Goal: Book appointment/travel/reservation

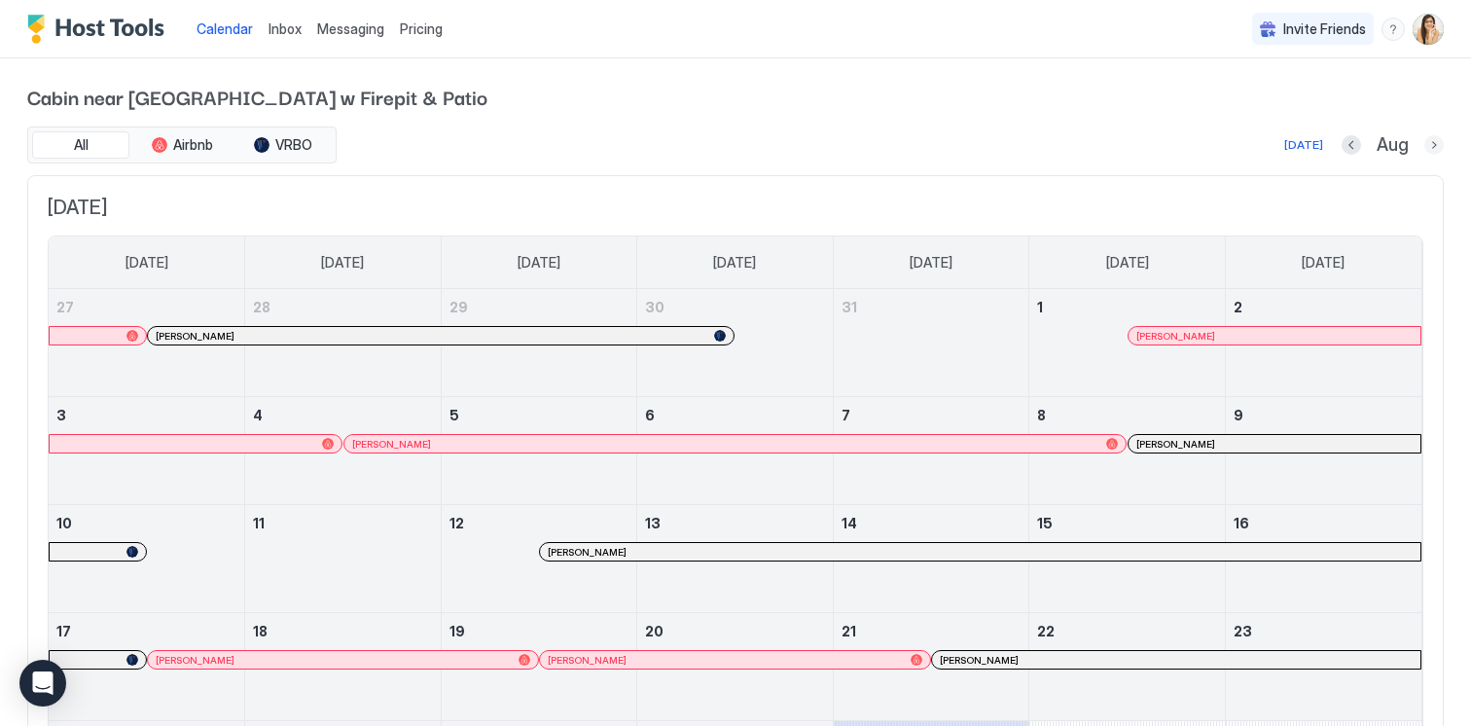
click at [1430, 153] on button "Next month" at bounding box center [1433, 144] width 19 height 19
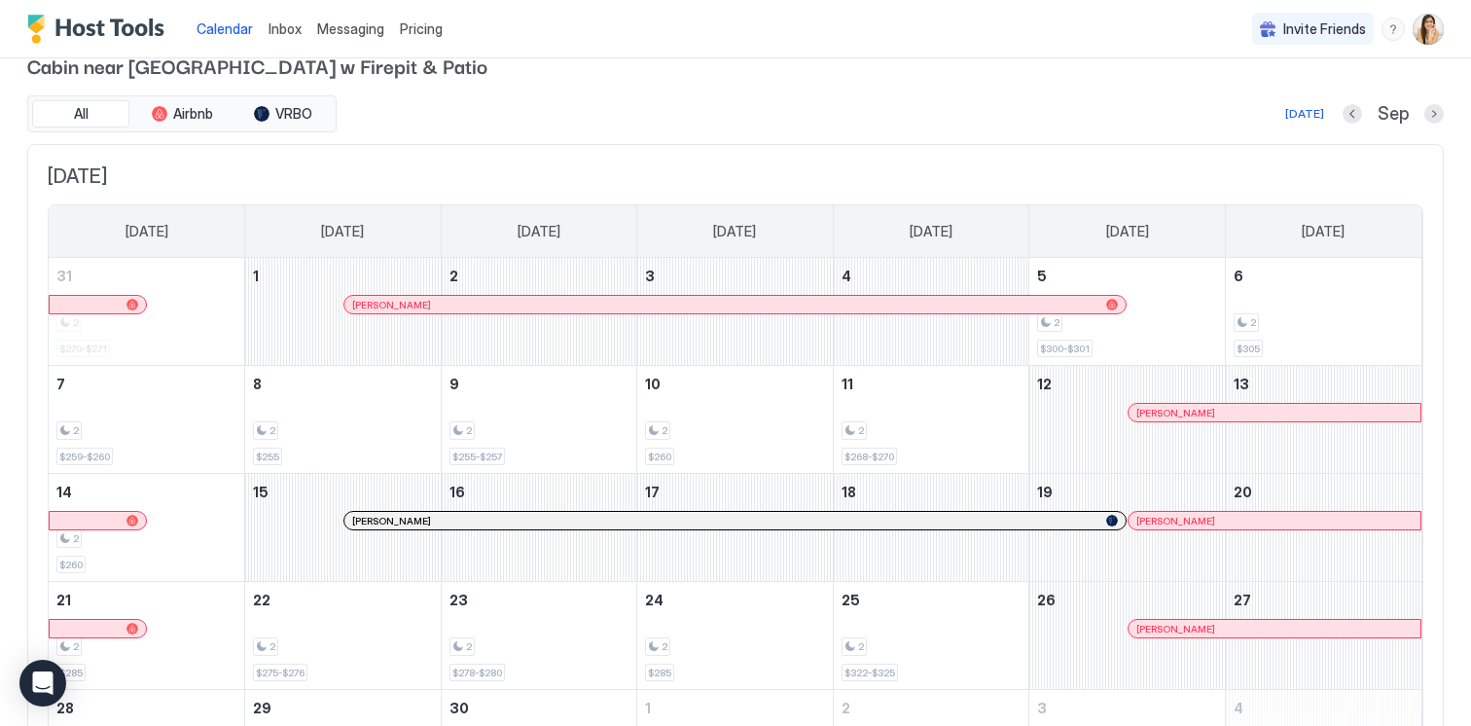
scroll to position [40, 0]
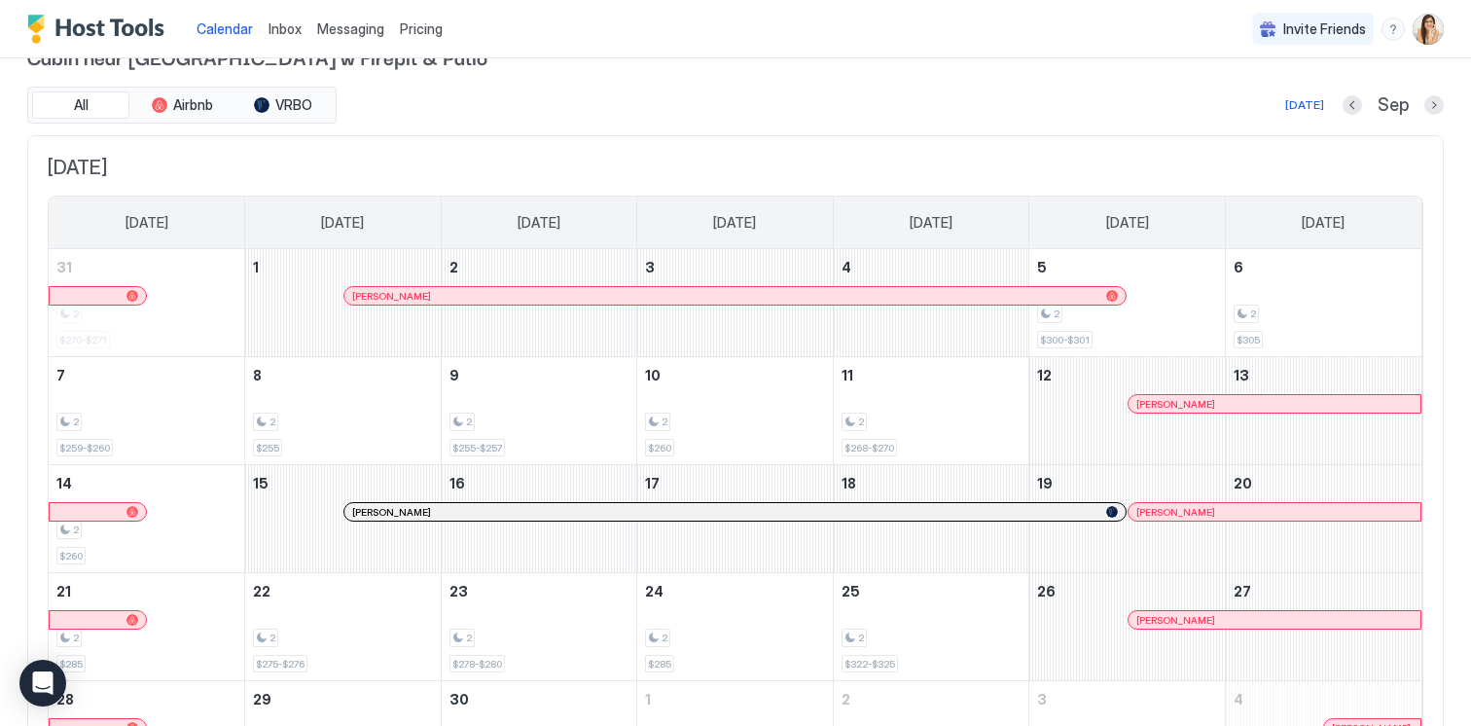
click at [978, 299] on div at bounding box center [981, 296] width 16 height 16
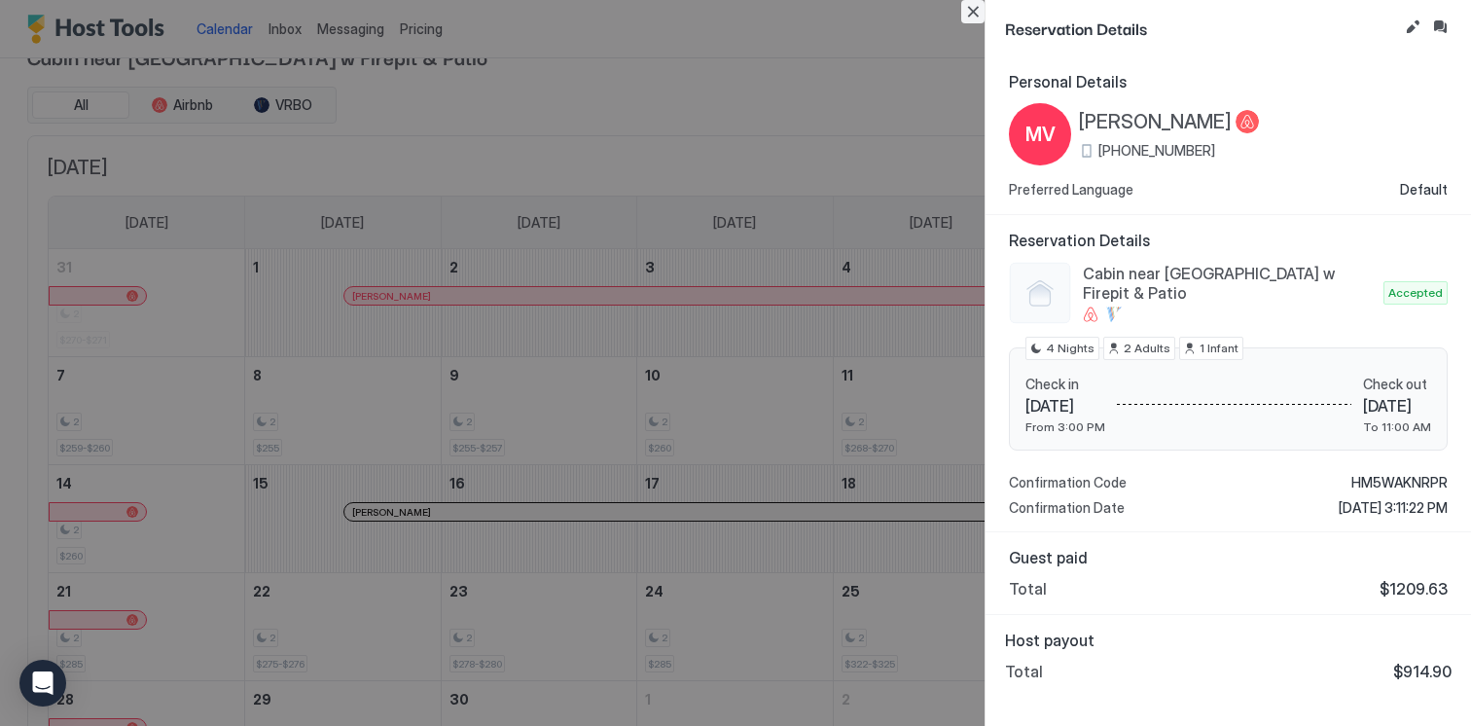
click at [977, 18] on button "Close" at bounding box center [972, 11] width 23 height 23
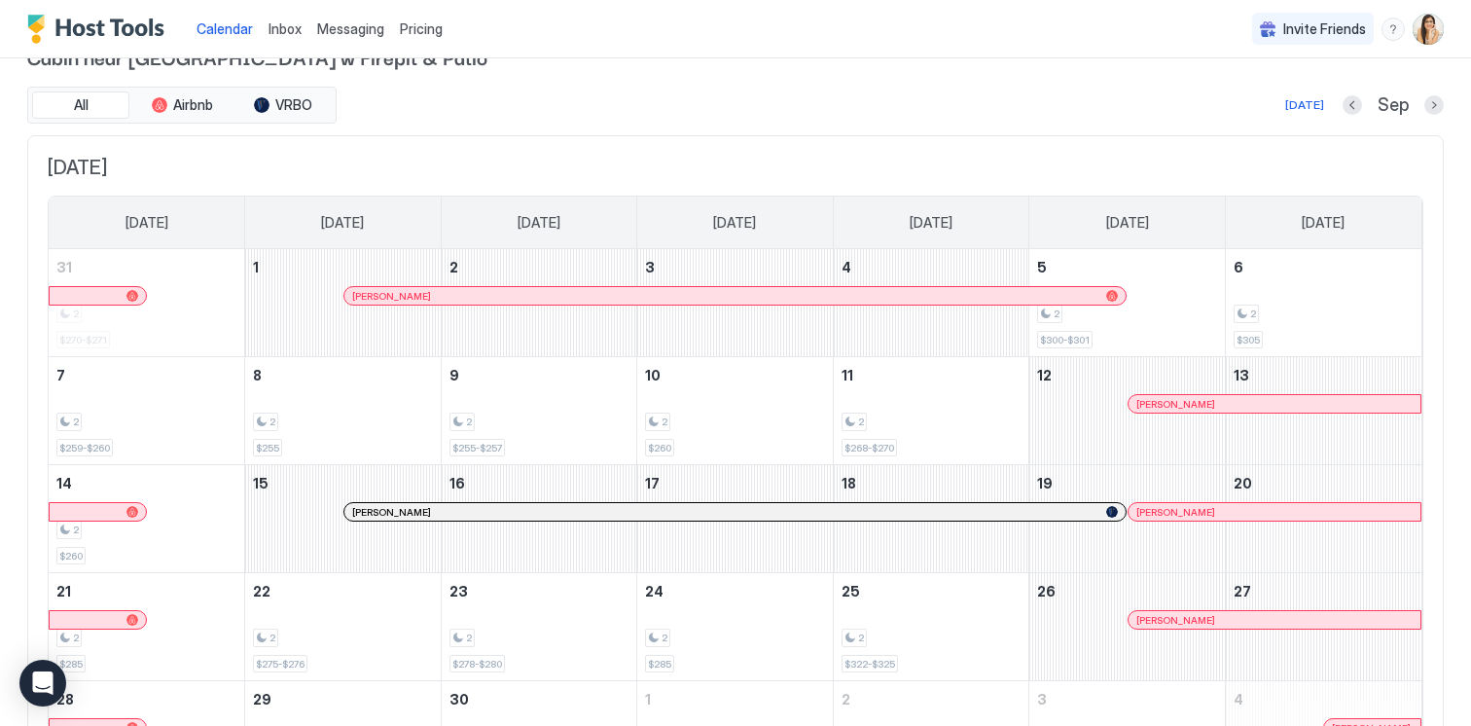
scroll to position [0, 0]
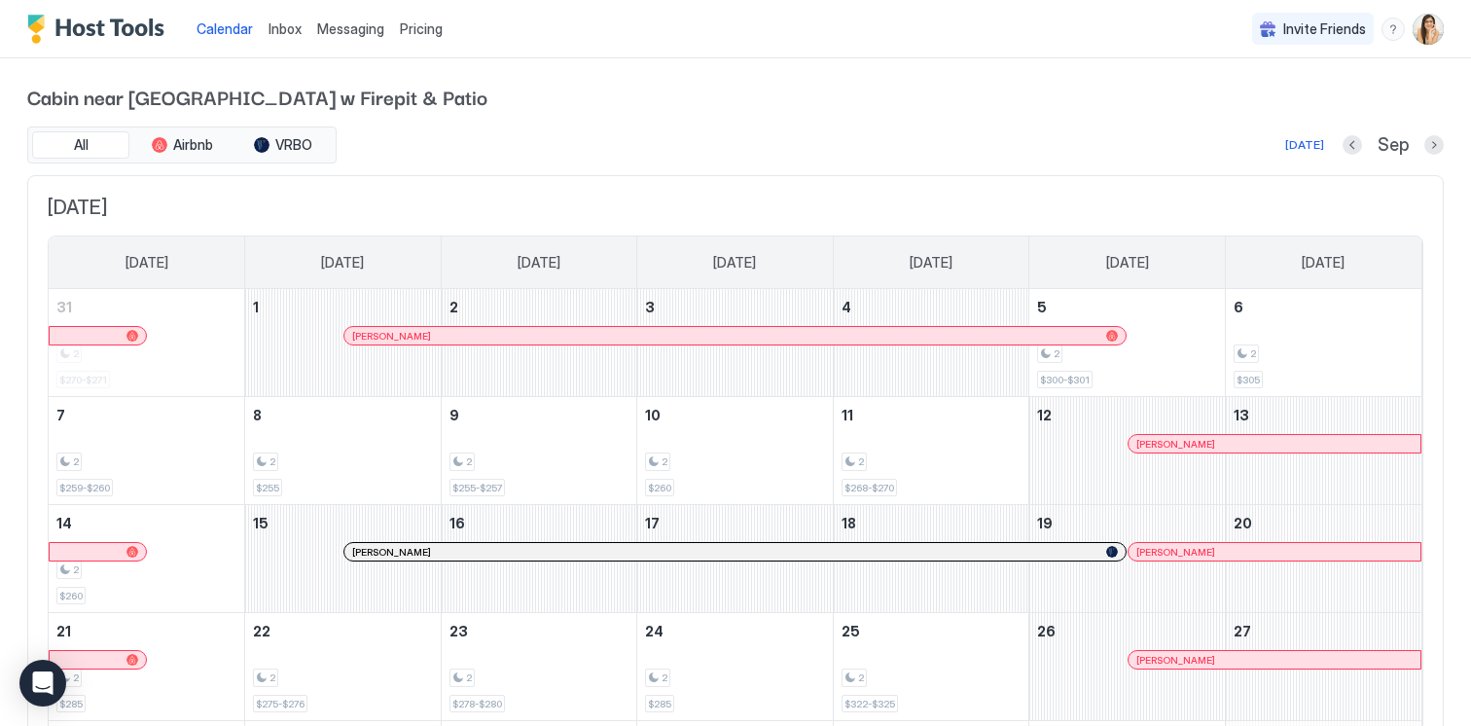
click at [128, 336] on div at bounding box center [132, 336] width 12 height 12
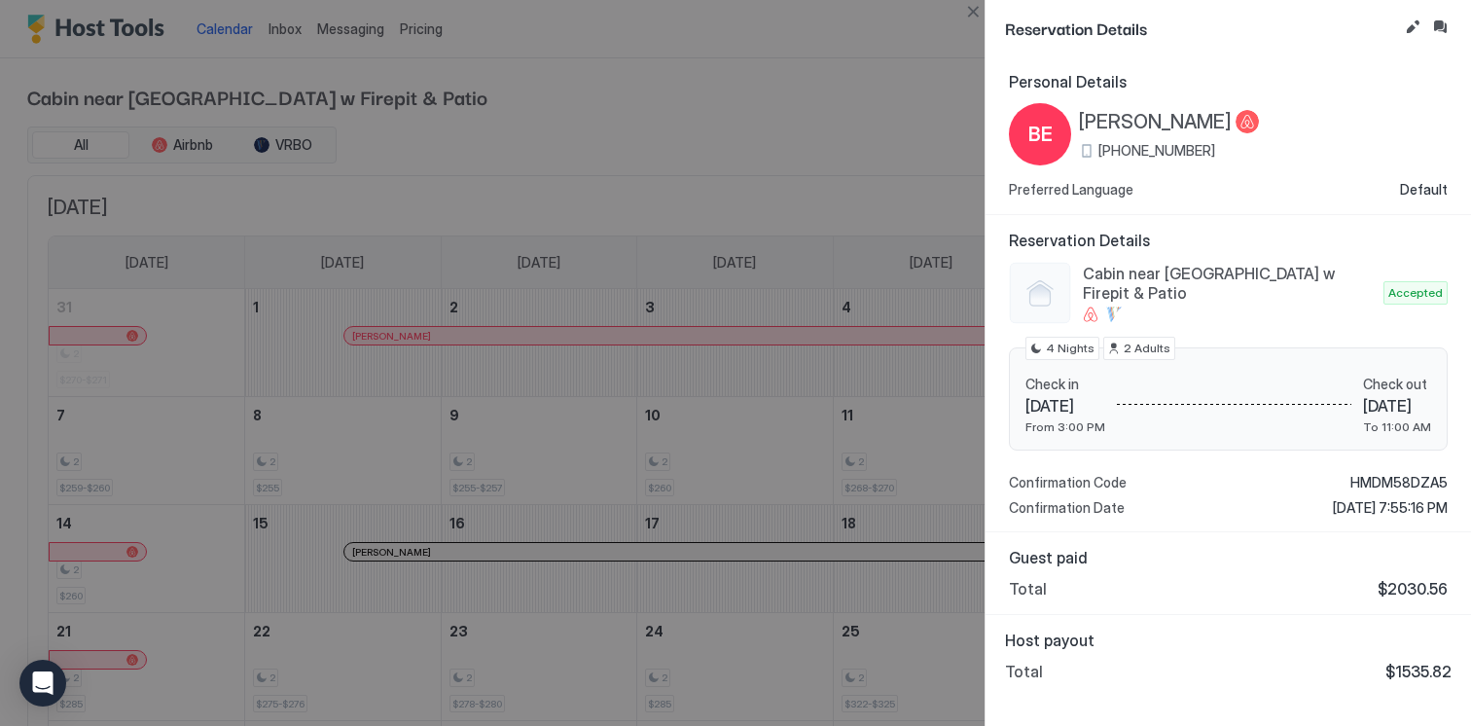
click at [650, 162] on div at bounding box center [735, 363] width 1471 height 726
click at [705, 126] on div at bounding box center [735, 363] width 1471 height 726
click at [976, 14] on button "Close" at bounding box center [972, 11] width 23 height 23
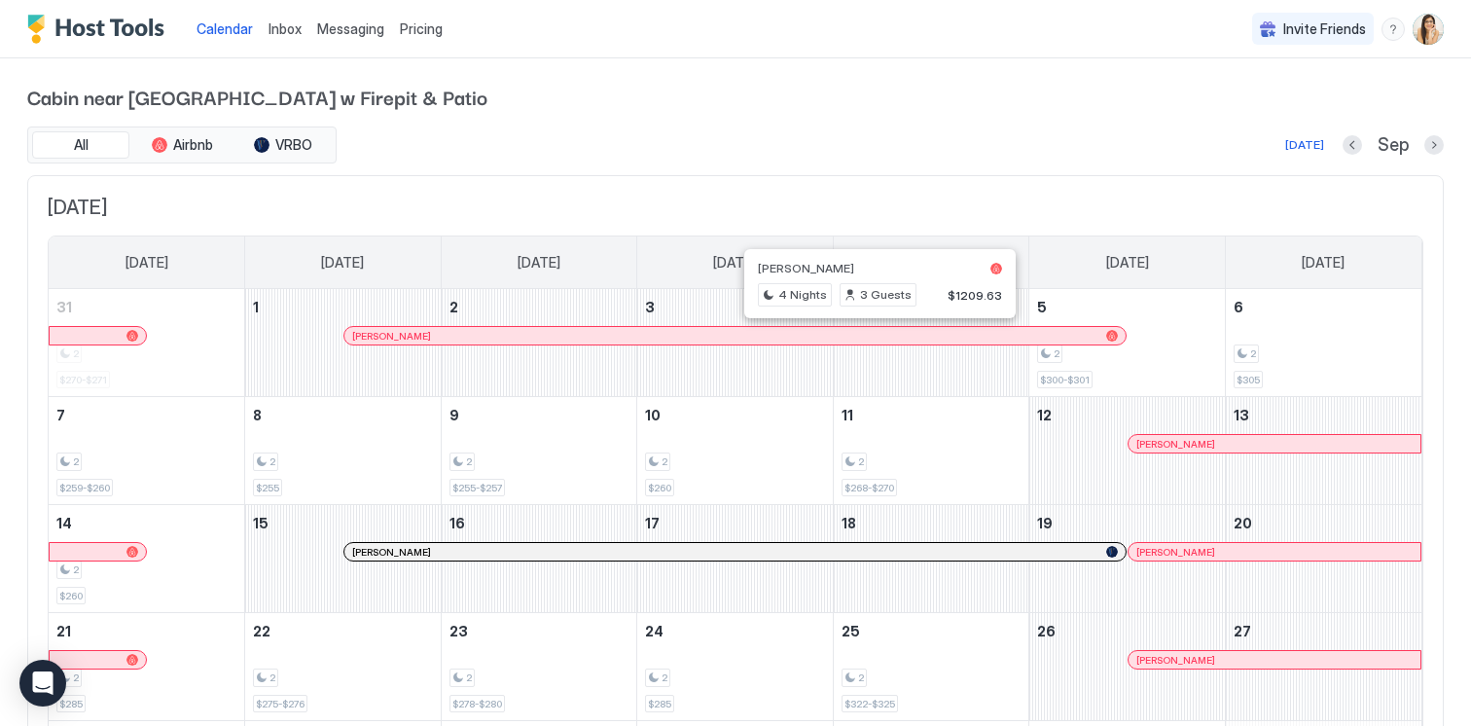
click at [876, 338] on div at bounding box center [876, 336] width 16 height 16
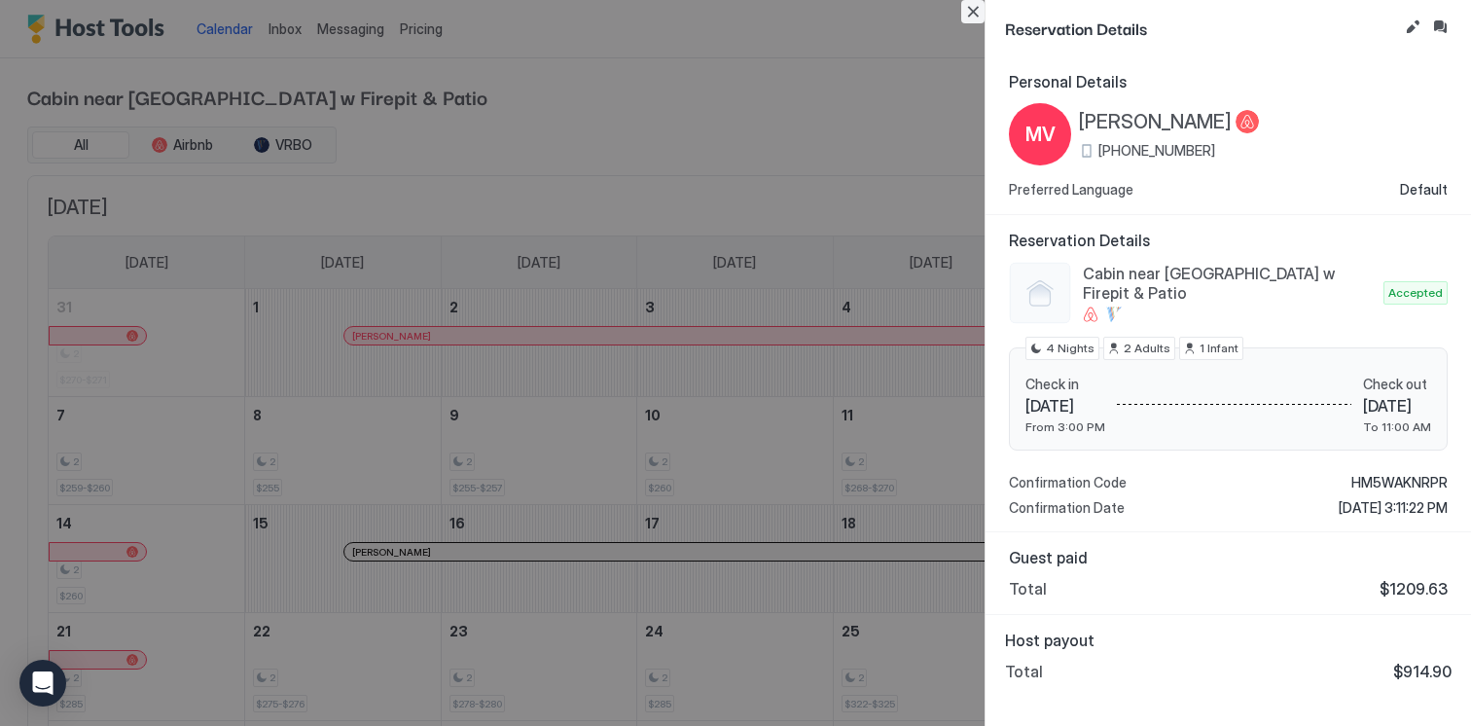
click at [969, 13] on button "Close" at bounding box center [972, 11] width 23 height 23
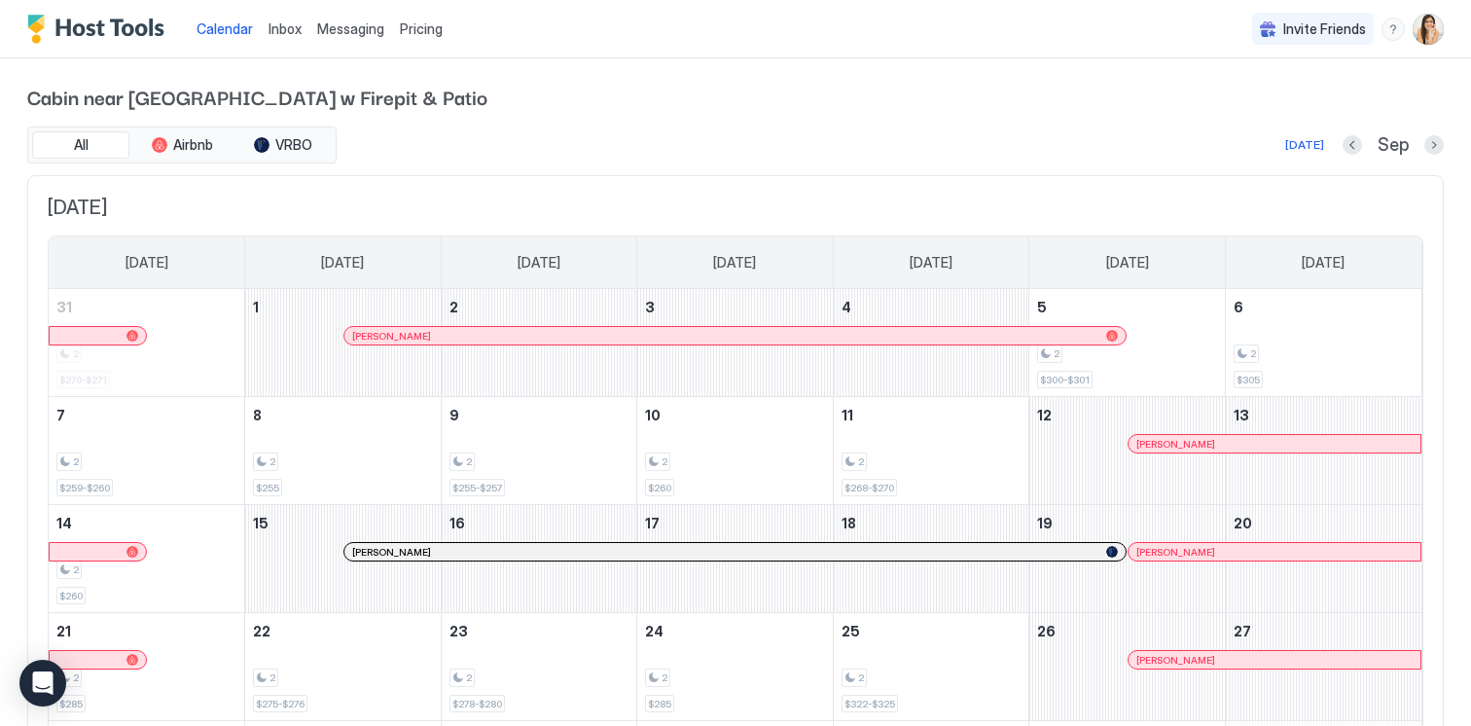
click at [1192, 440] on div at bounding box center [1192, 444] width 16 height 16
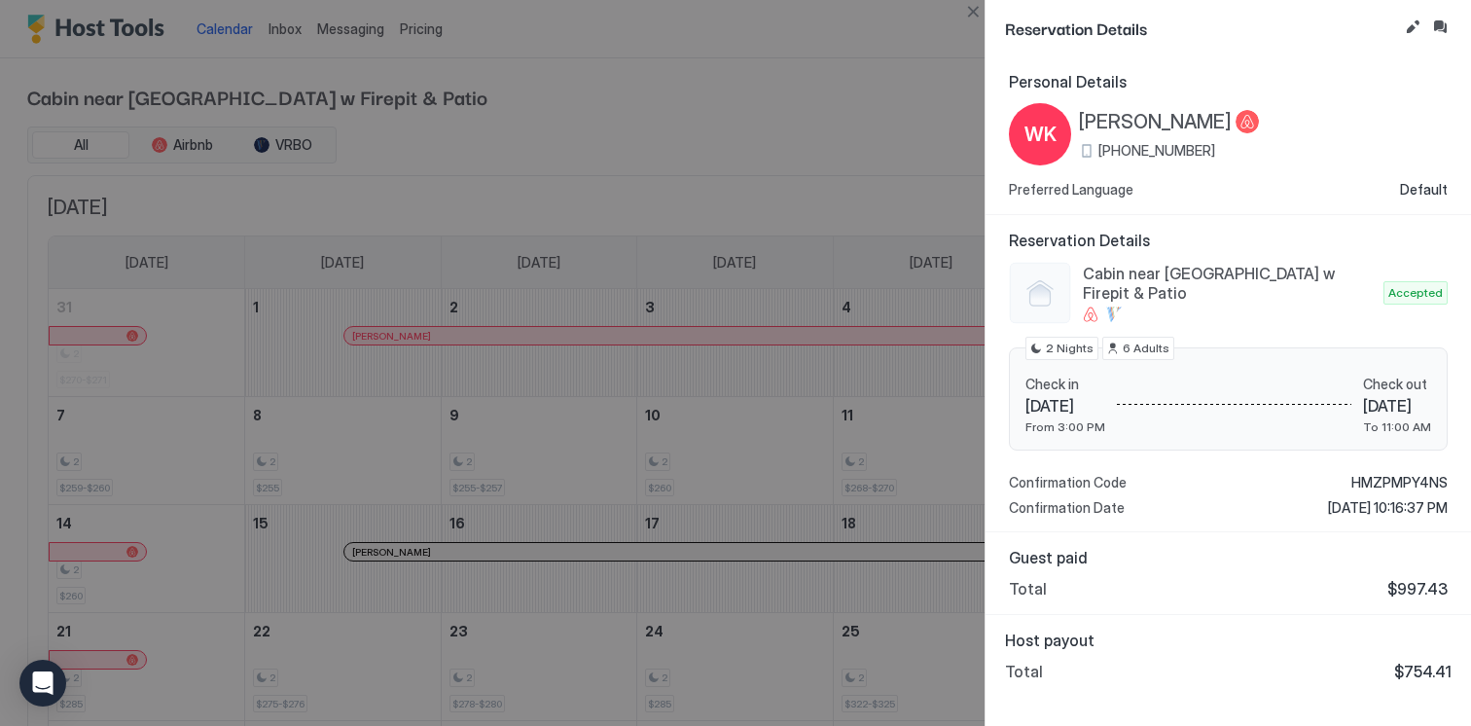
click at [987, 12] on div "Reservation Details" at bounding box center [1228, 28] width 485 height 56
click at [982, 12] on button "Close" at bounding box center [972, 11] width 23 height 23
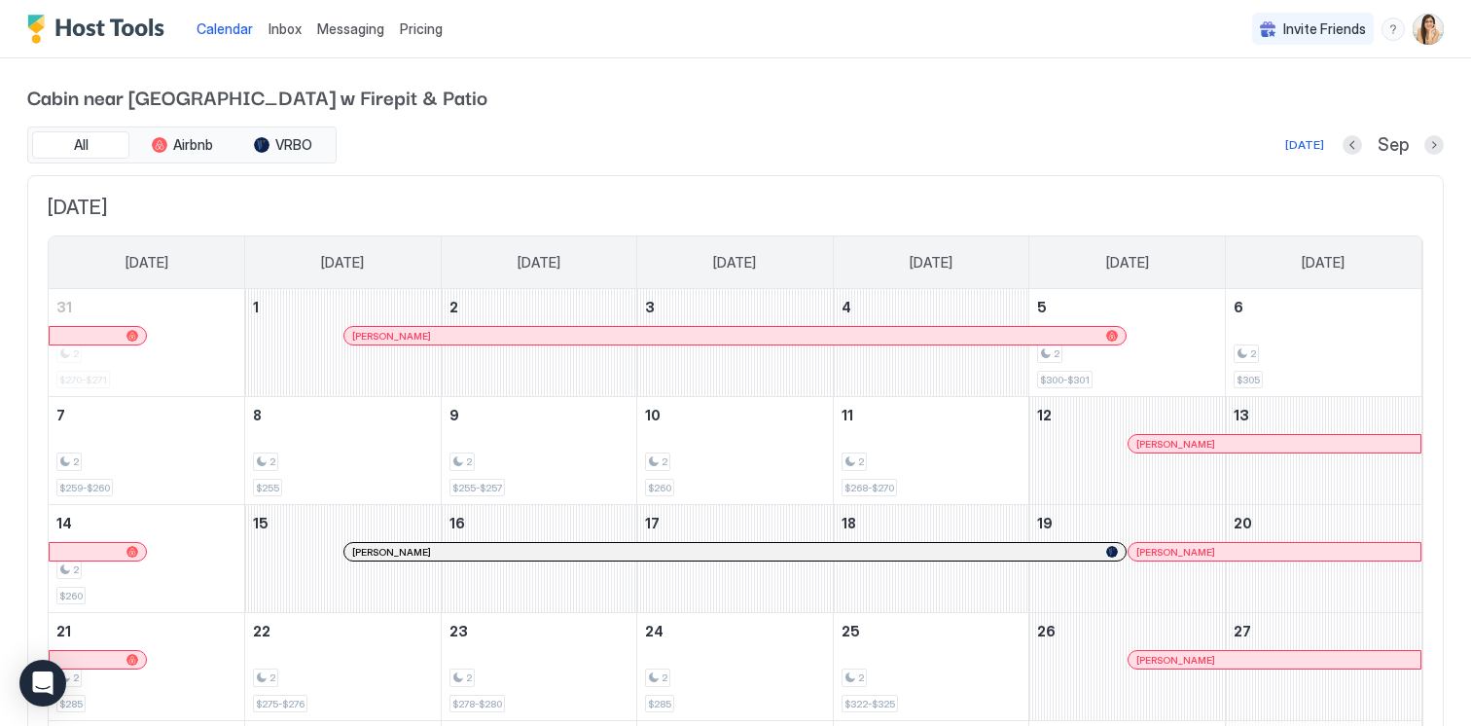
click at [930, 550] on div at bounding box center [930, 552] width 16 height 16
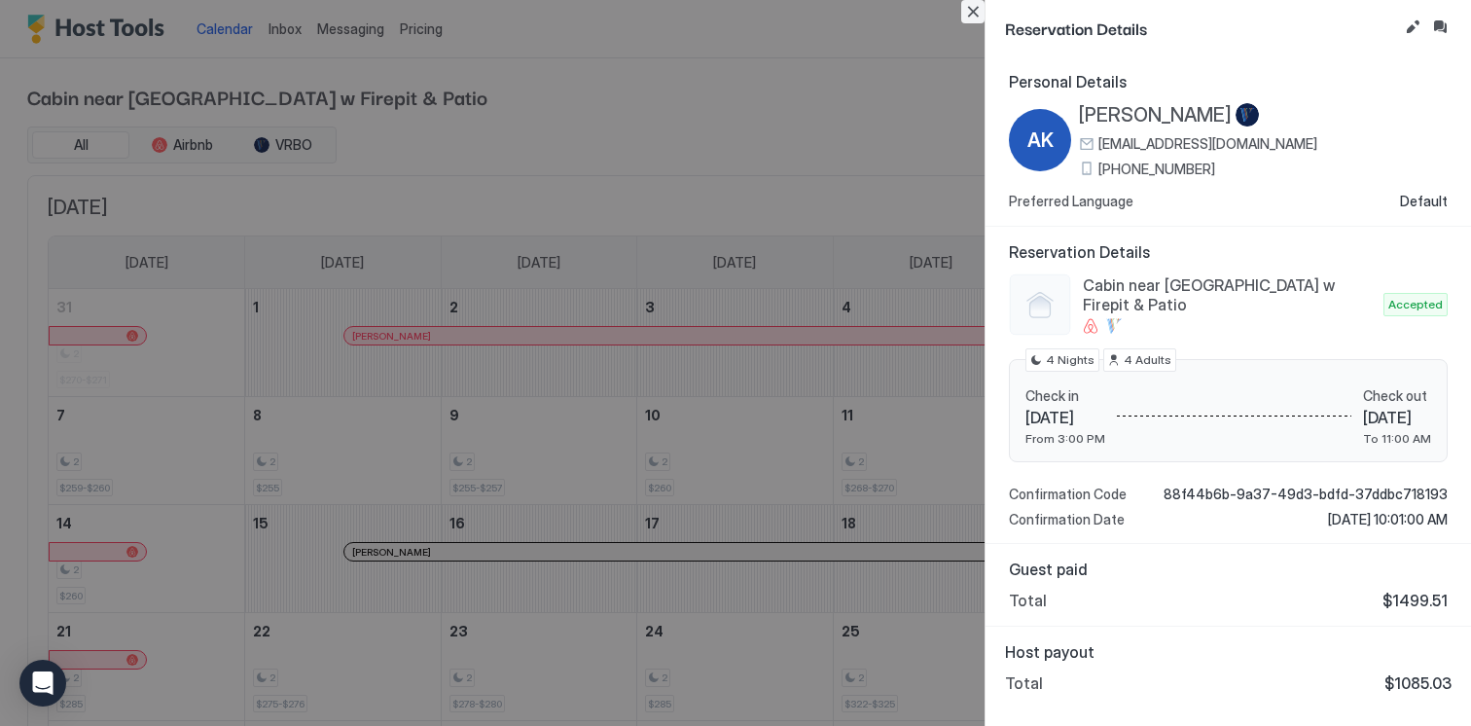
click at [973, 18] on button "Close" at bounding box center [972, 11] width 23 height 23
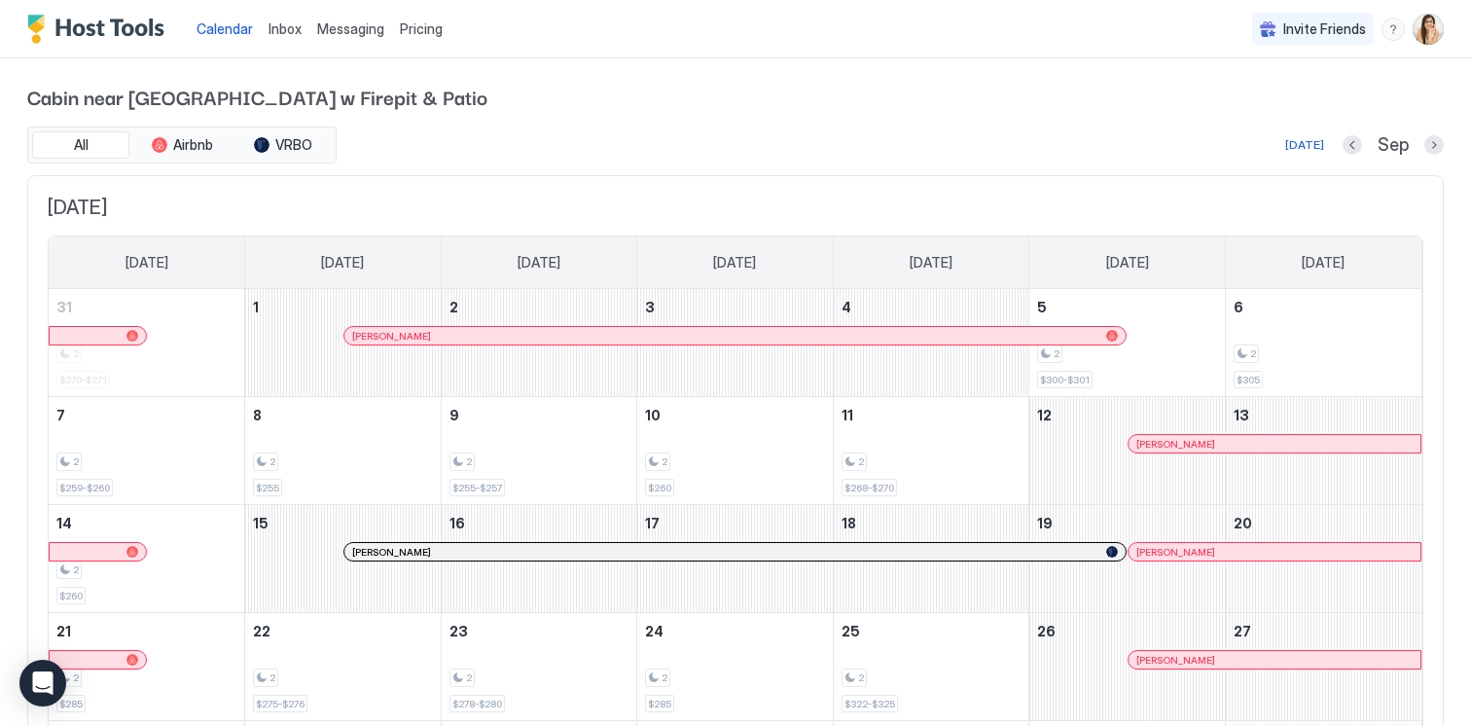
click at [1270, 546] on div at bounding box center [1270, 552] width 16 height 16
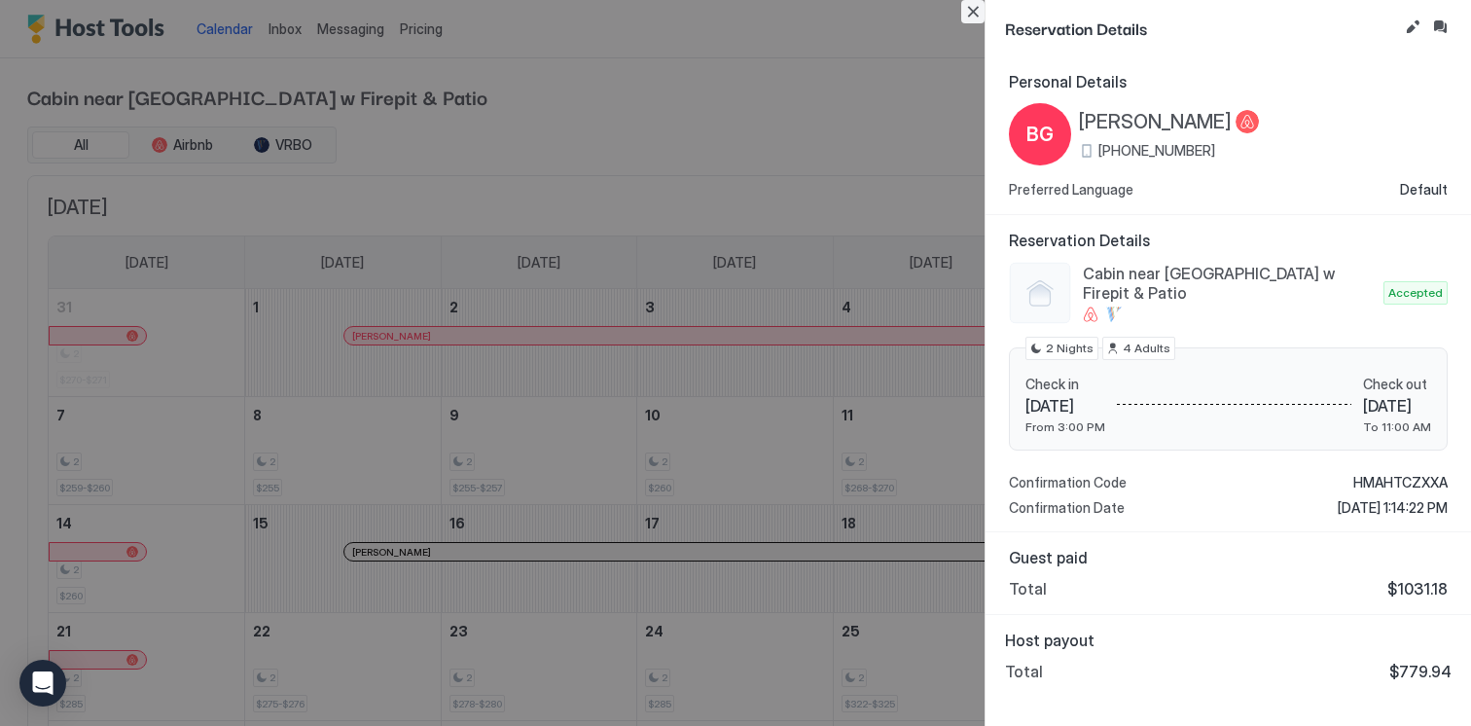
click at [970, 10] on button "Close" at bounding box center [972, 11] width 23 height 23
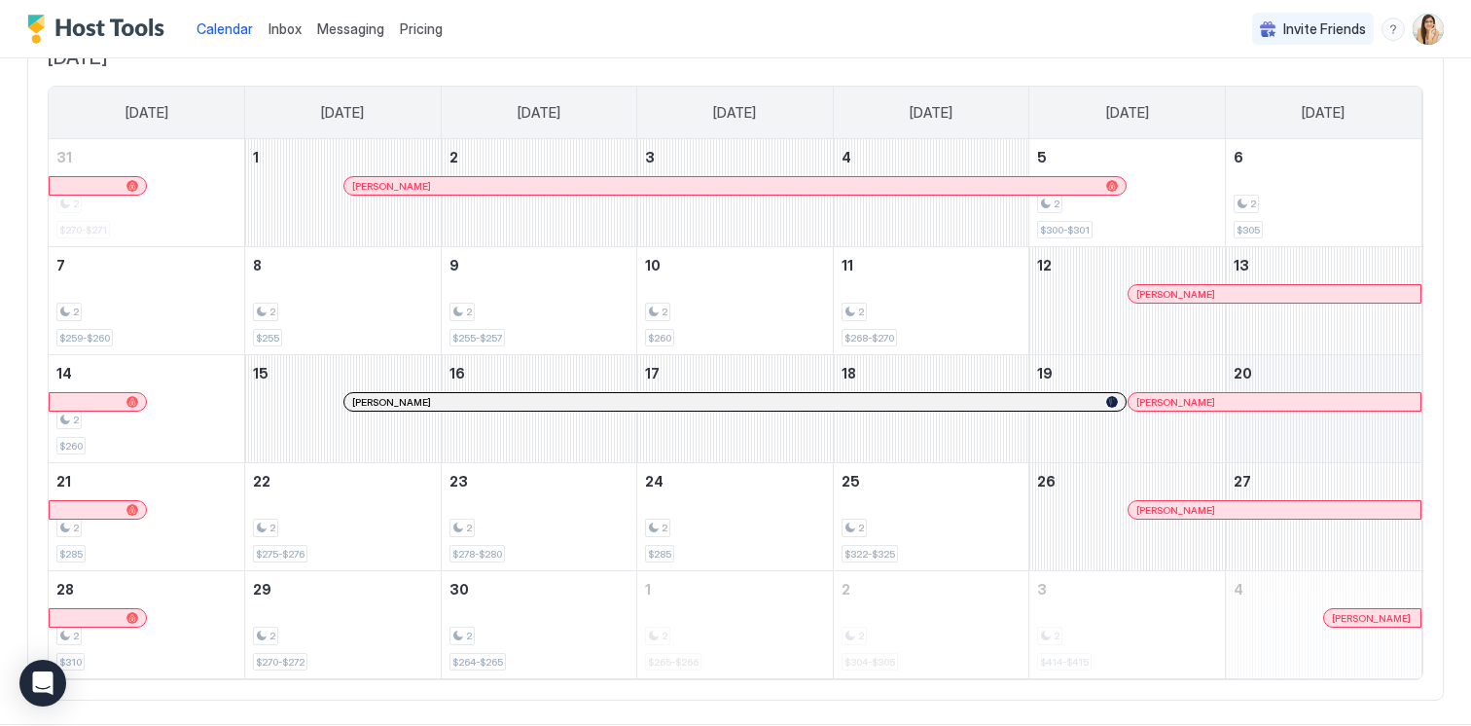
scroll to position [183, 0]
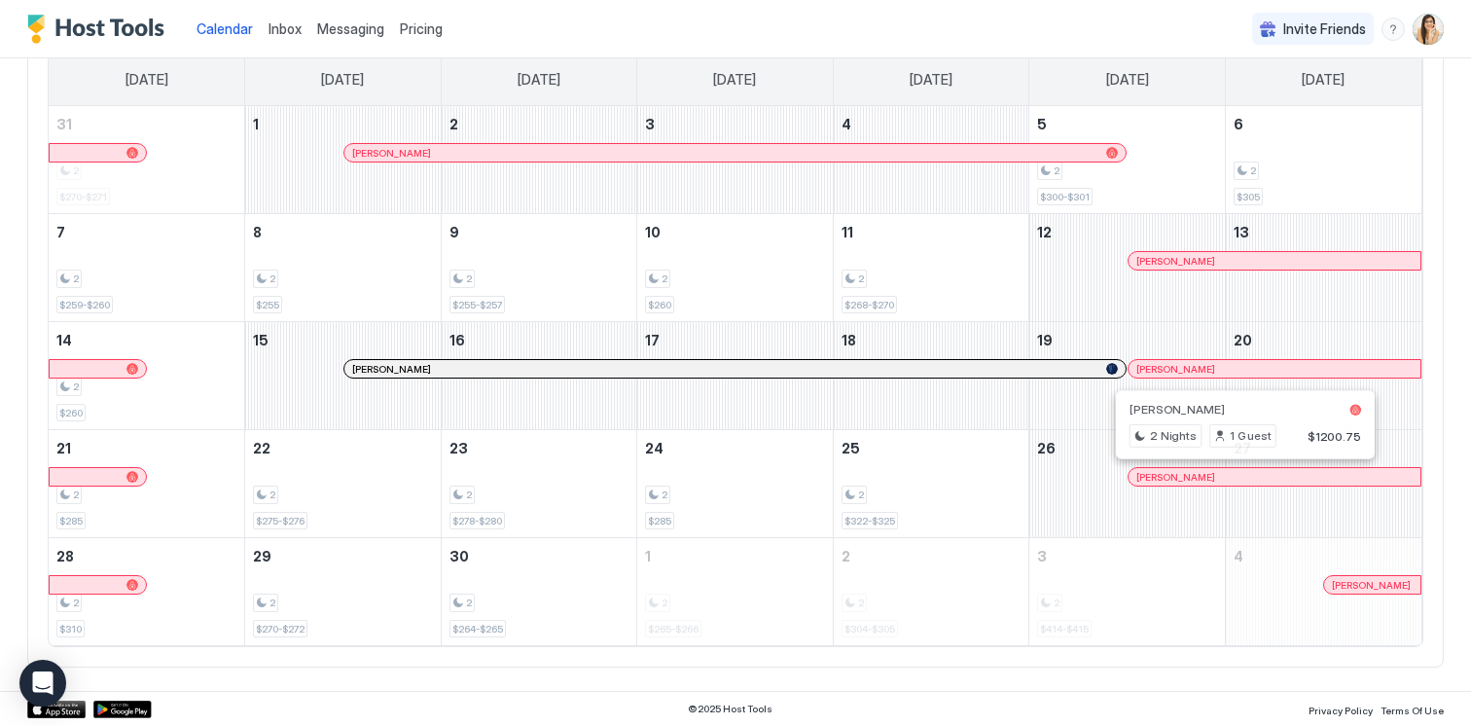
click at [1239, 481] on div at bounding box center [1239, 477] width 16 height 16
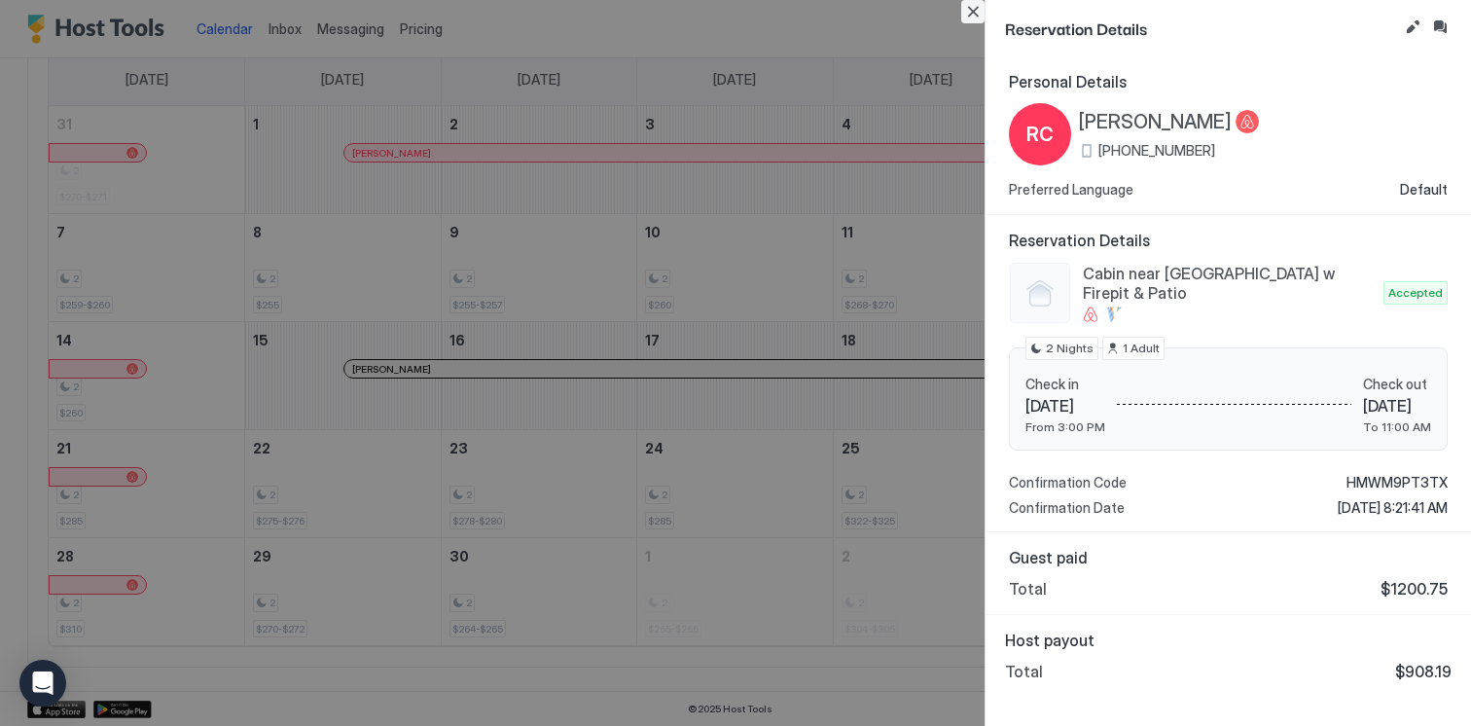
click at [977, 18] on button "Close" at bounding box center [972, 11] width 23 height 23
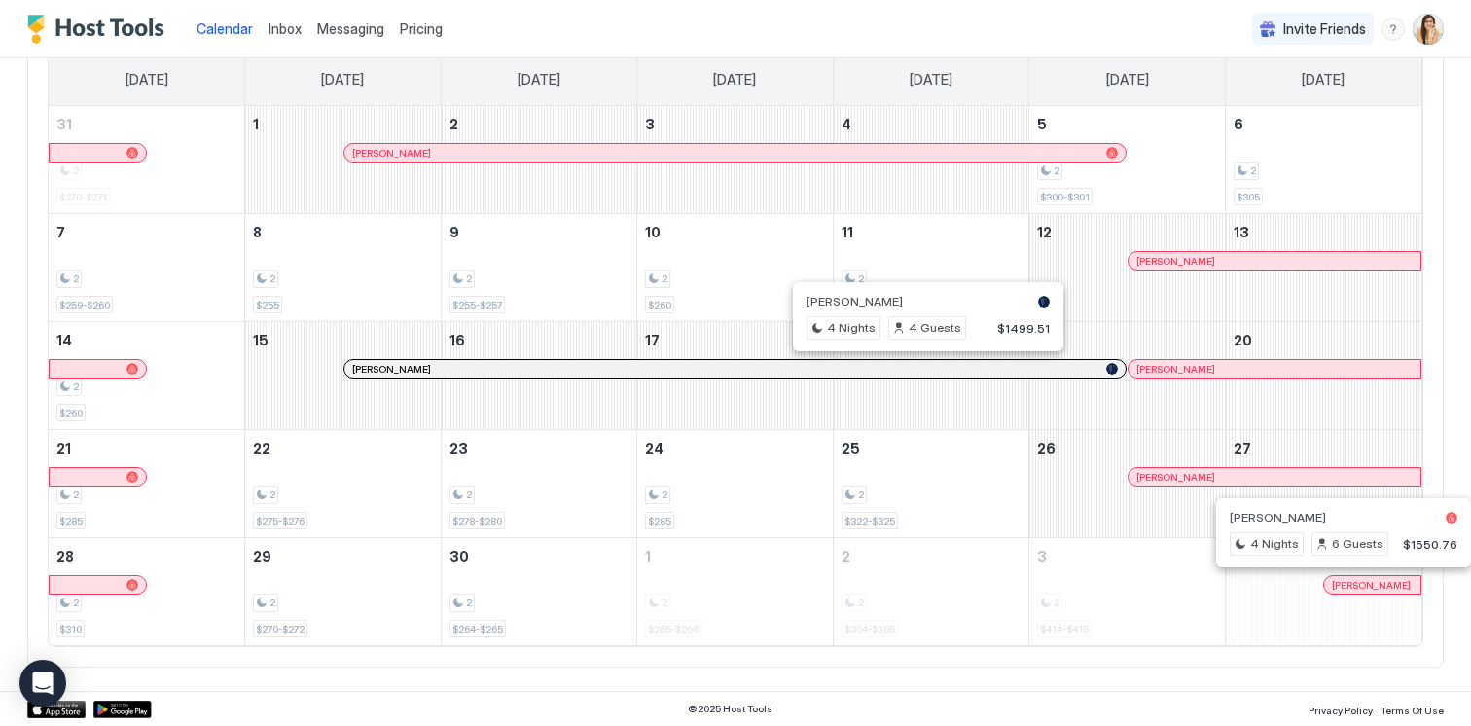
click at [1365, 585] on div at bounding box center [1365, 585] width 16 height 16
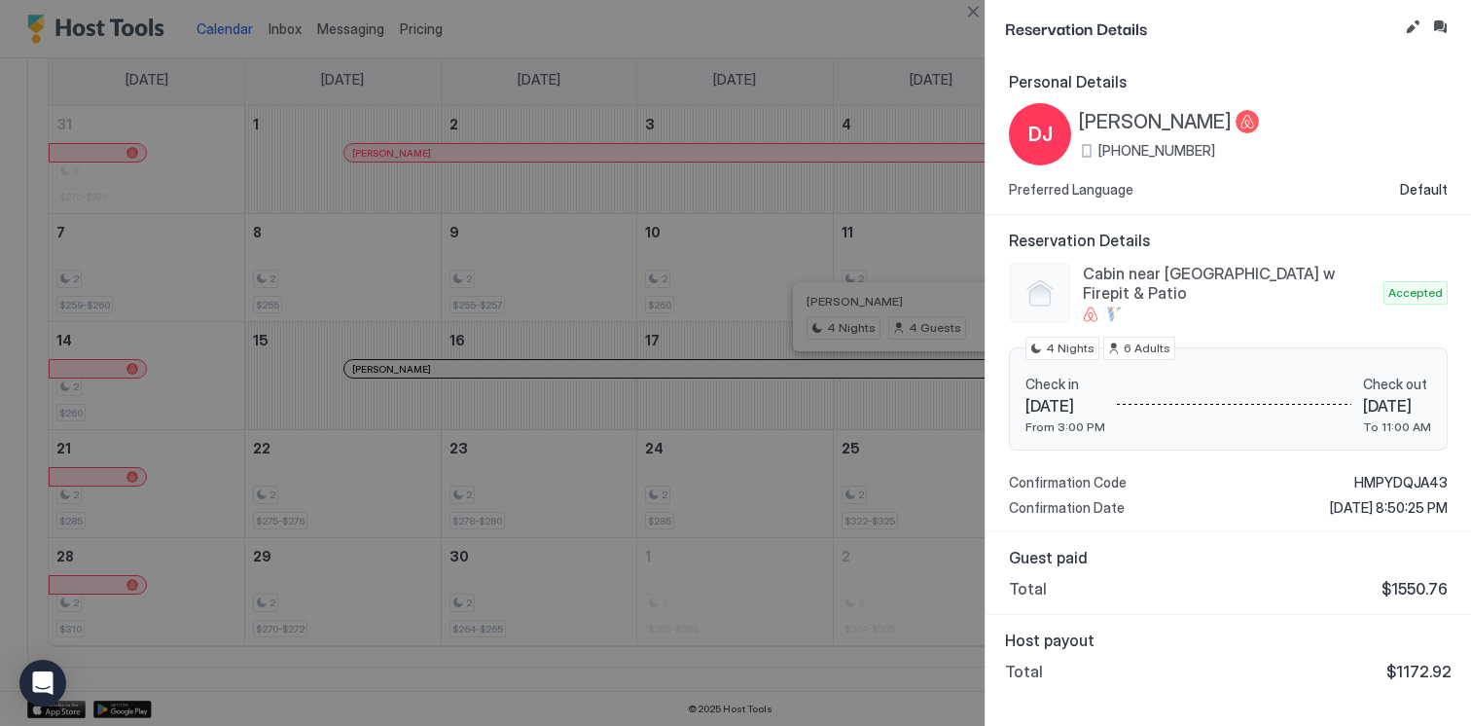
click at [915, 485] on div at bounding box center [735, 363] width 1471 height 726
click at [973, 13] on button "Close" at bounding box center [972, 11] width 23 height 23
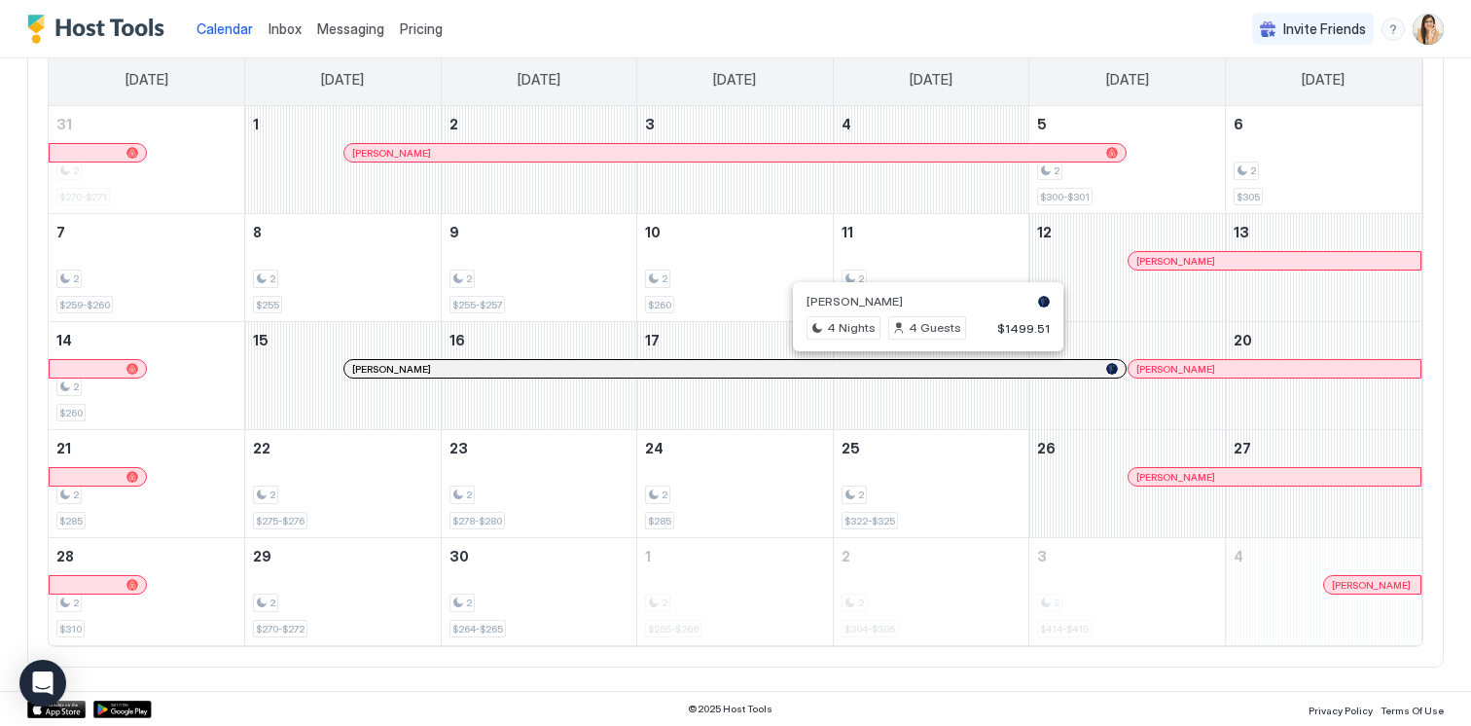
click at [1353, 478] on div at bounding box center [1354, 477] width 16 height 16
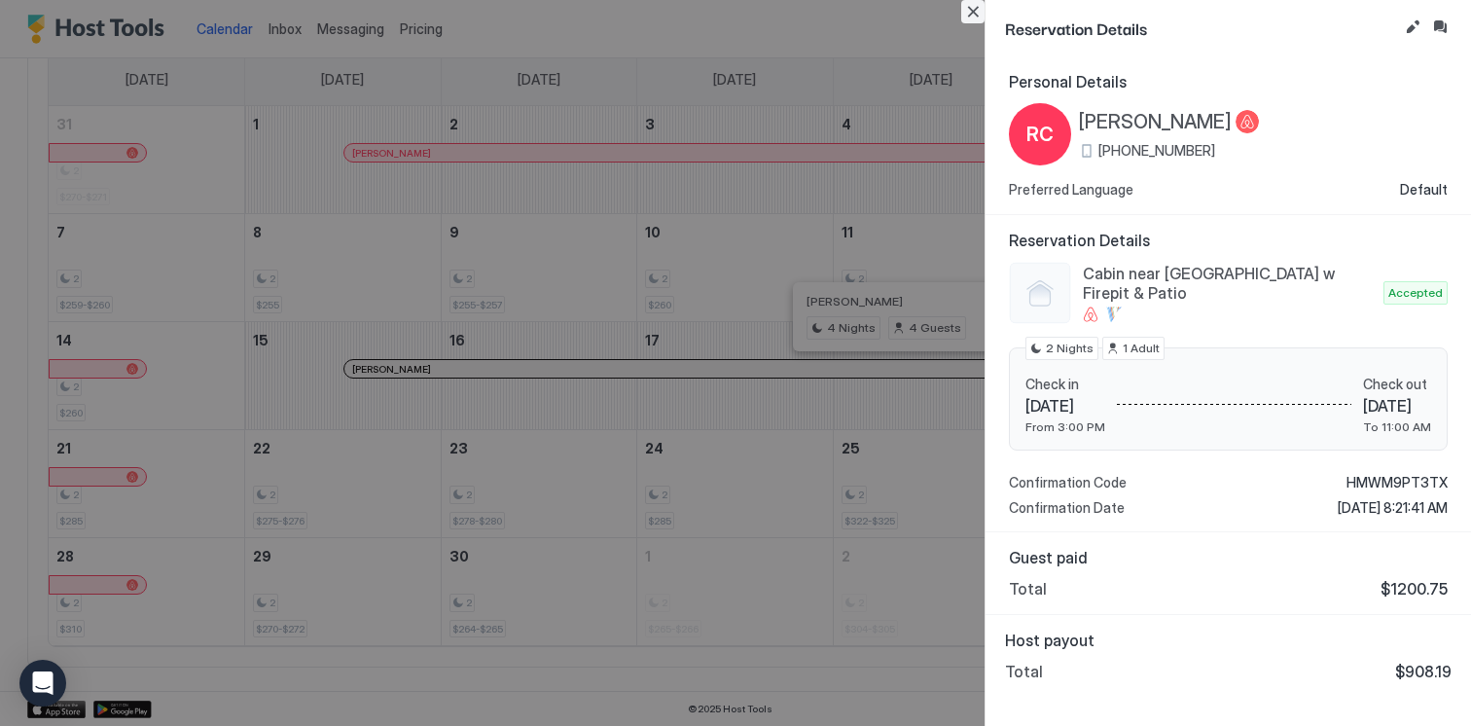
click at [971, 13] on button "Close" at bounding box center [972, 11] width 23 height 23
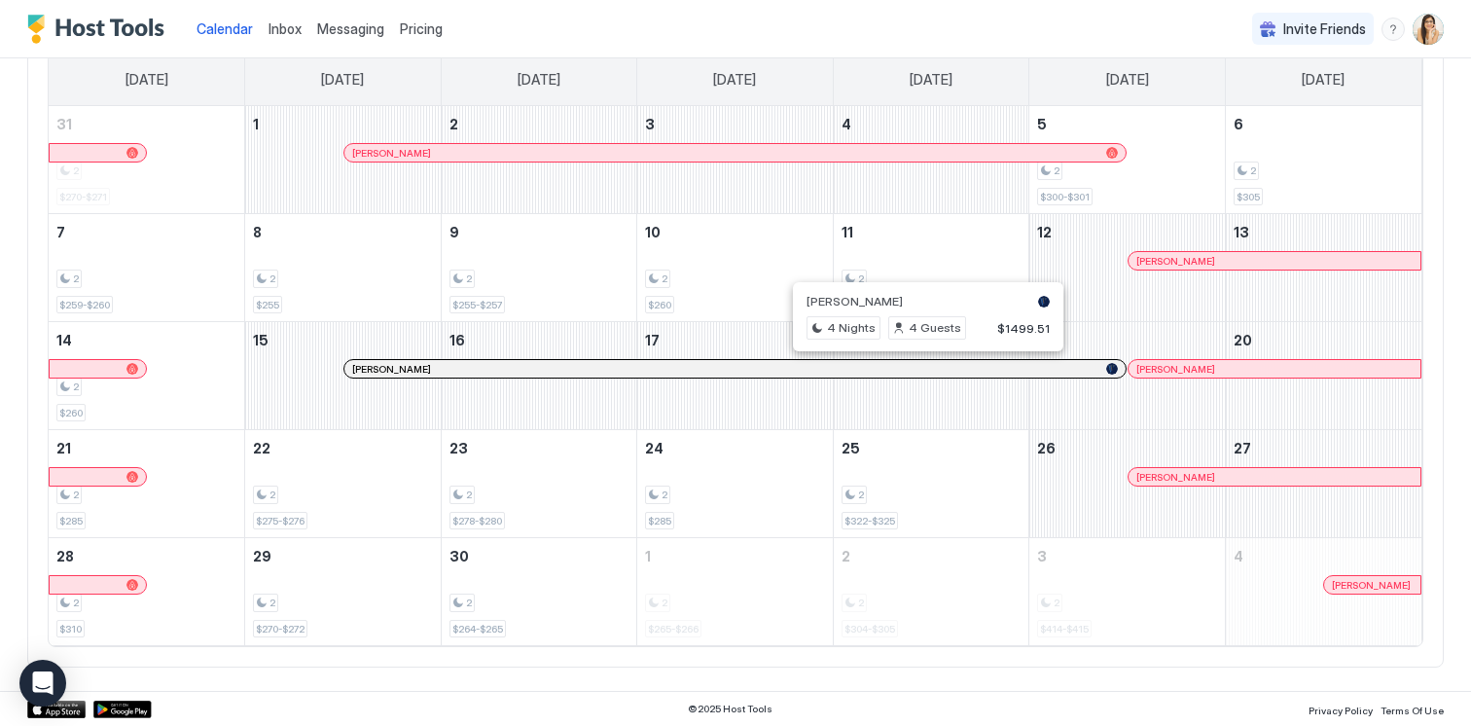
click at [1342, 589] on div at bounding box center [1342, 585] width 16 height 16
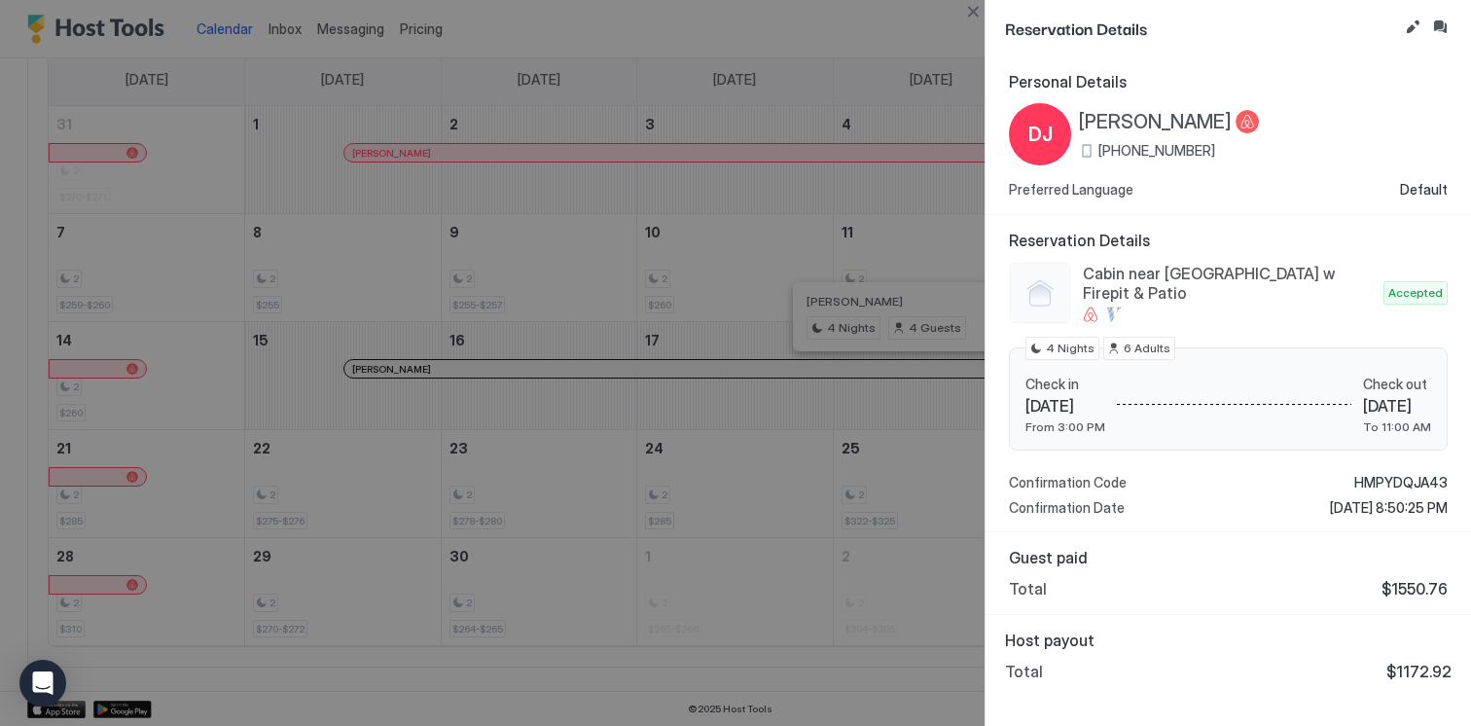
click at [787, 548] on div at bounding box center [735, 363] width 1471 height 726
click at [966, 15] on button "Close" at bounding box center [972, 11] width 23 height 23
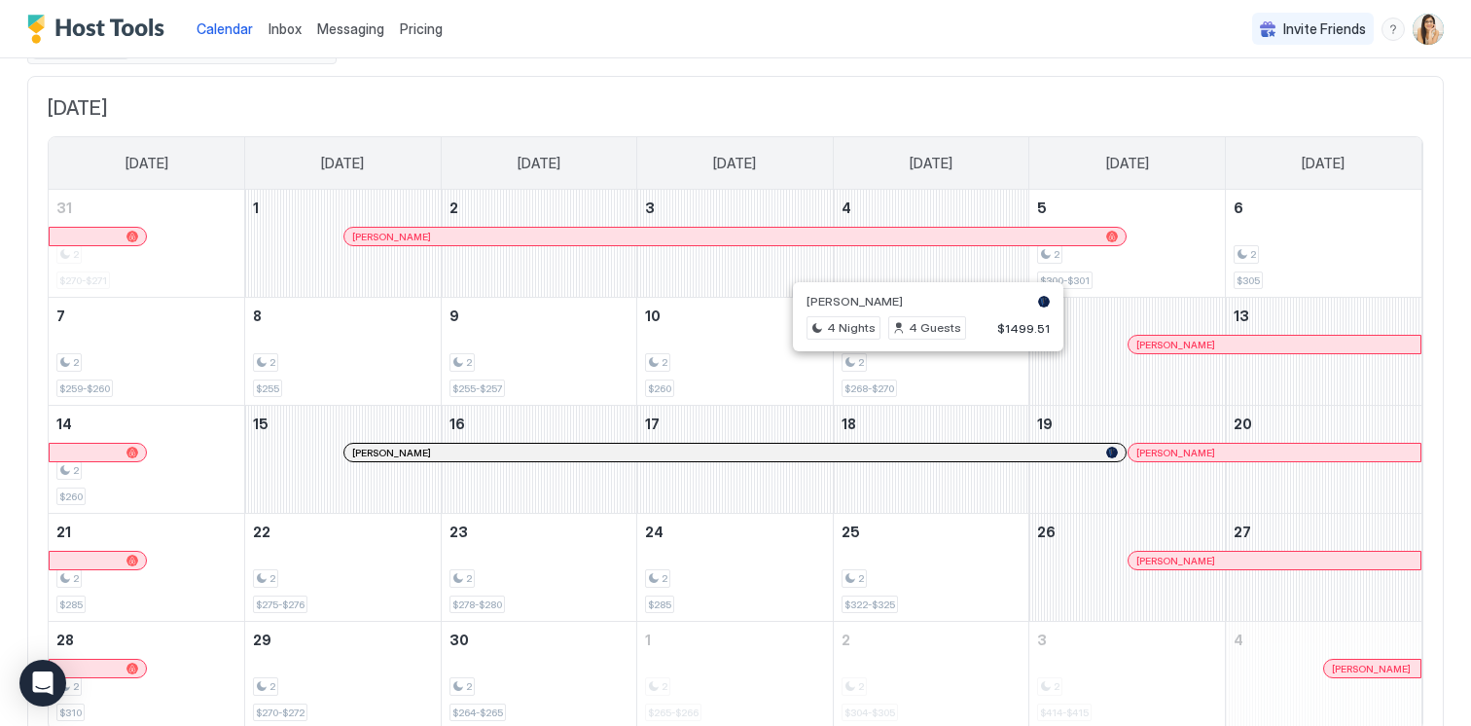
scroll to position [102, 0]
